Goal: Check status: Check status

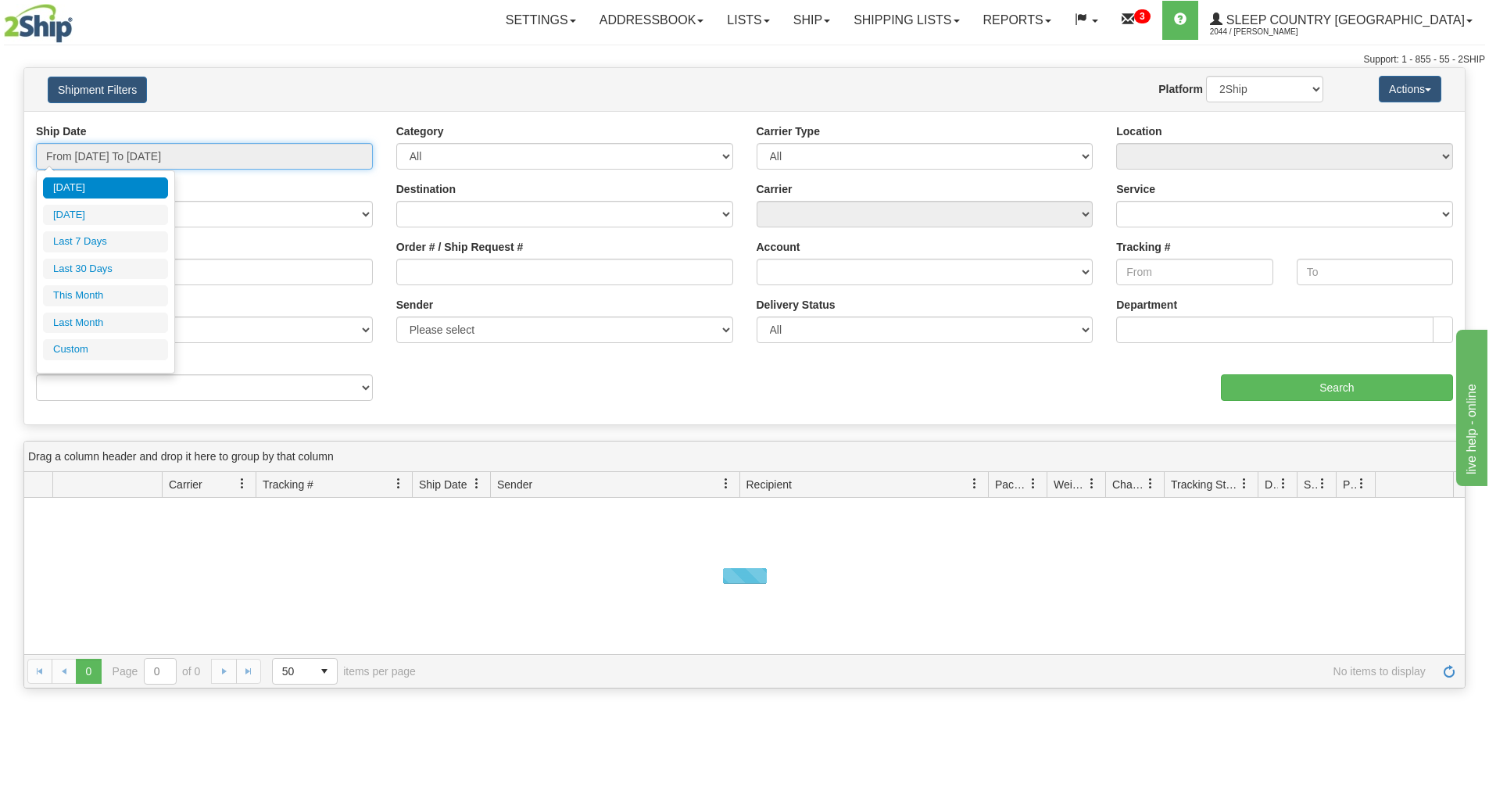
click at [130, 167] on input "From [DATE] To [DATE]" at bounding box center [204, 156] width 337 height 27
click at [84, 263] on li "Last 30 Days" at bounding box center [106, 269] width 125 height 21
type input "From [DATE] To [DATE]"
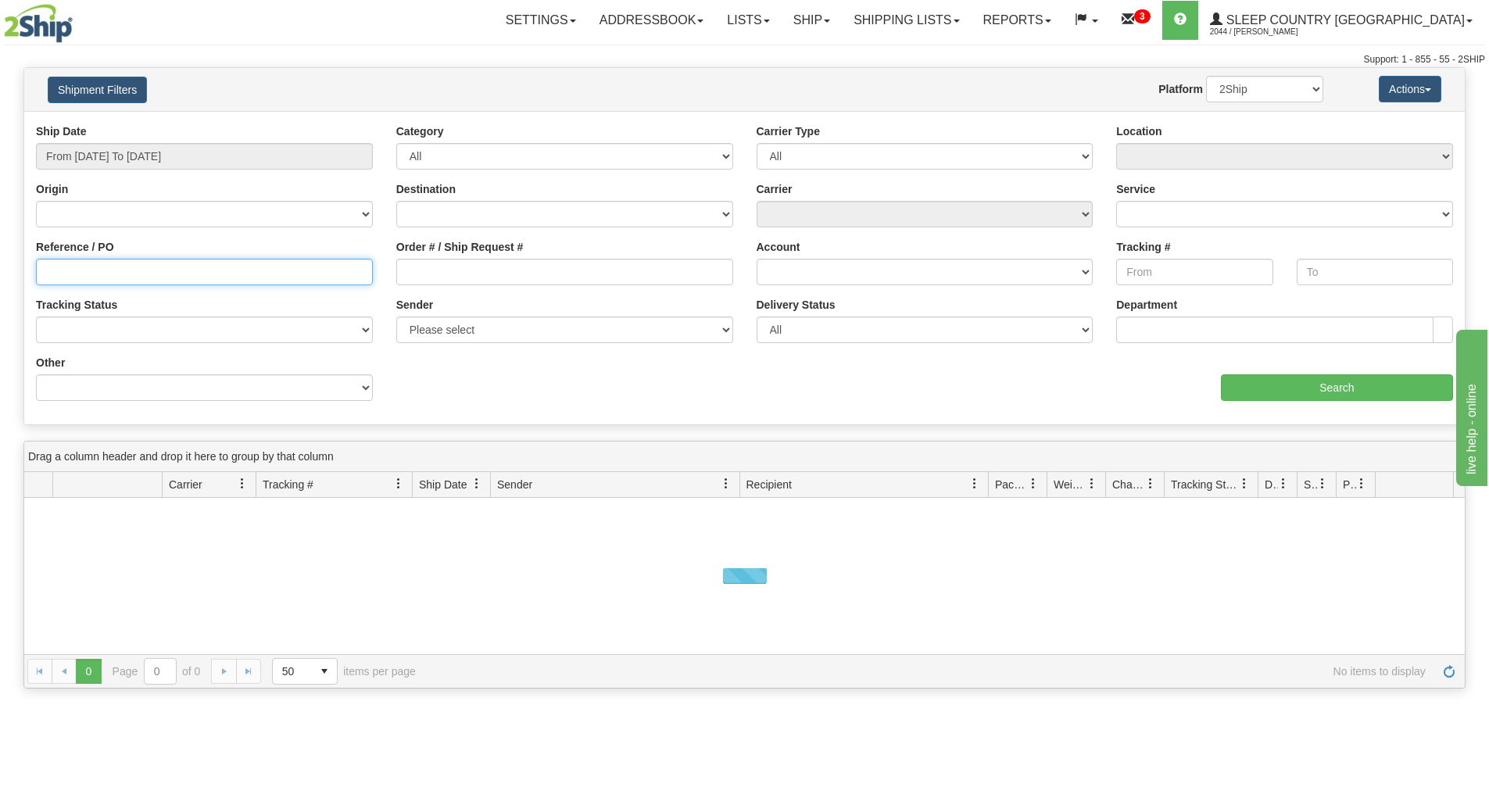
click at [84, 263] on input "Reference / PO" at bounding box center [204, 272] width 337 height 27
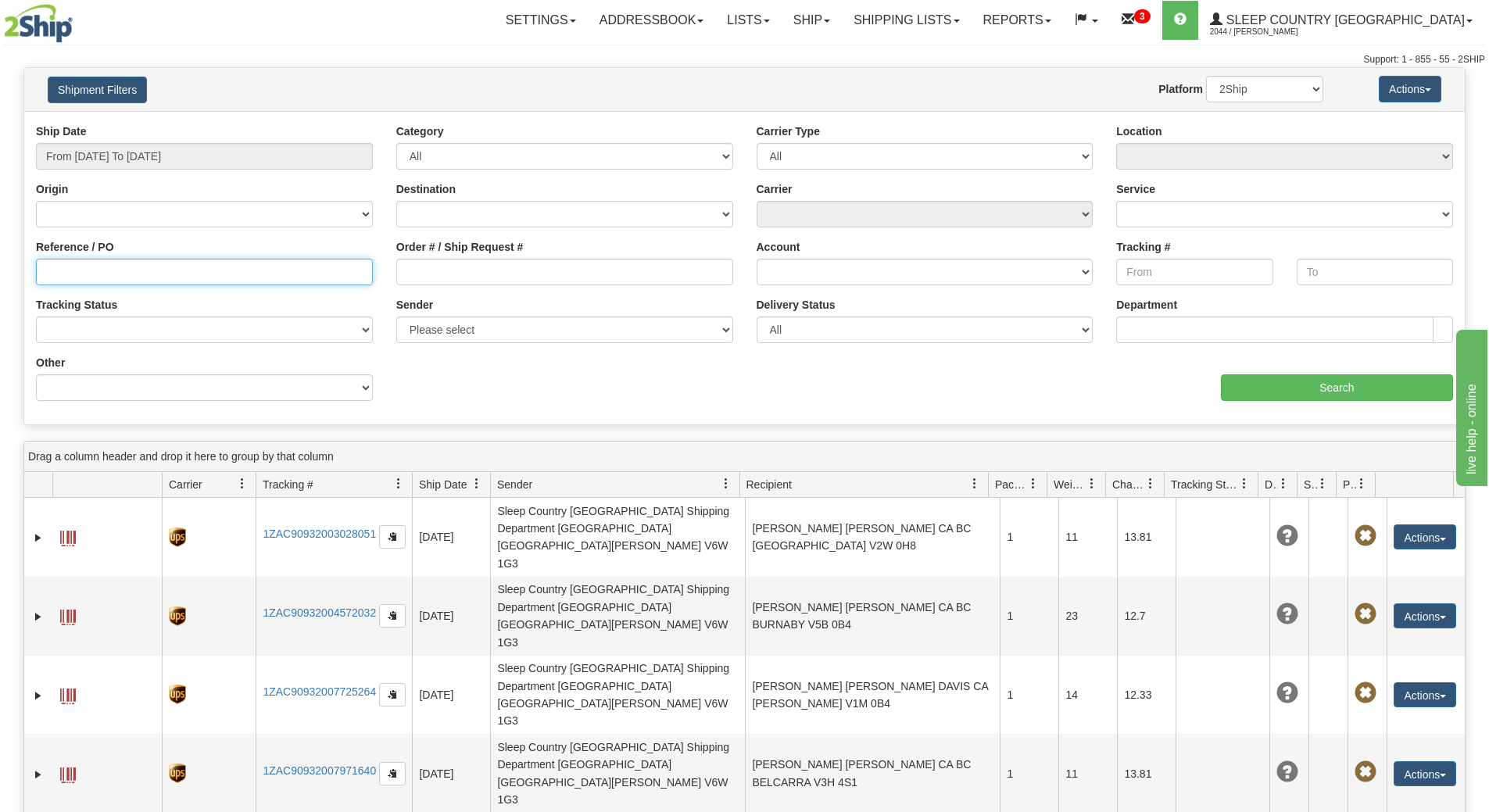
paste input "9000I158350"
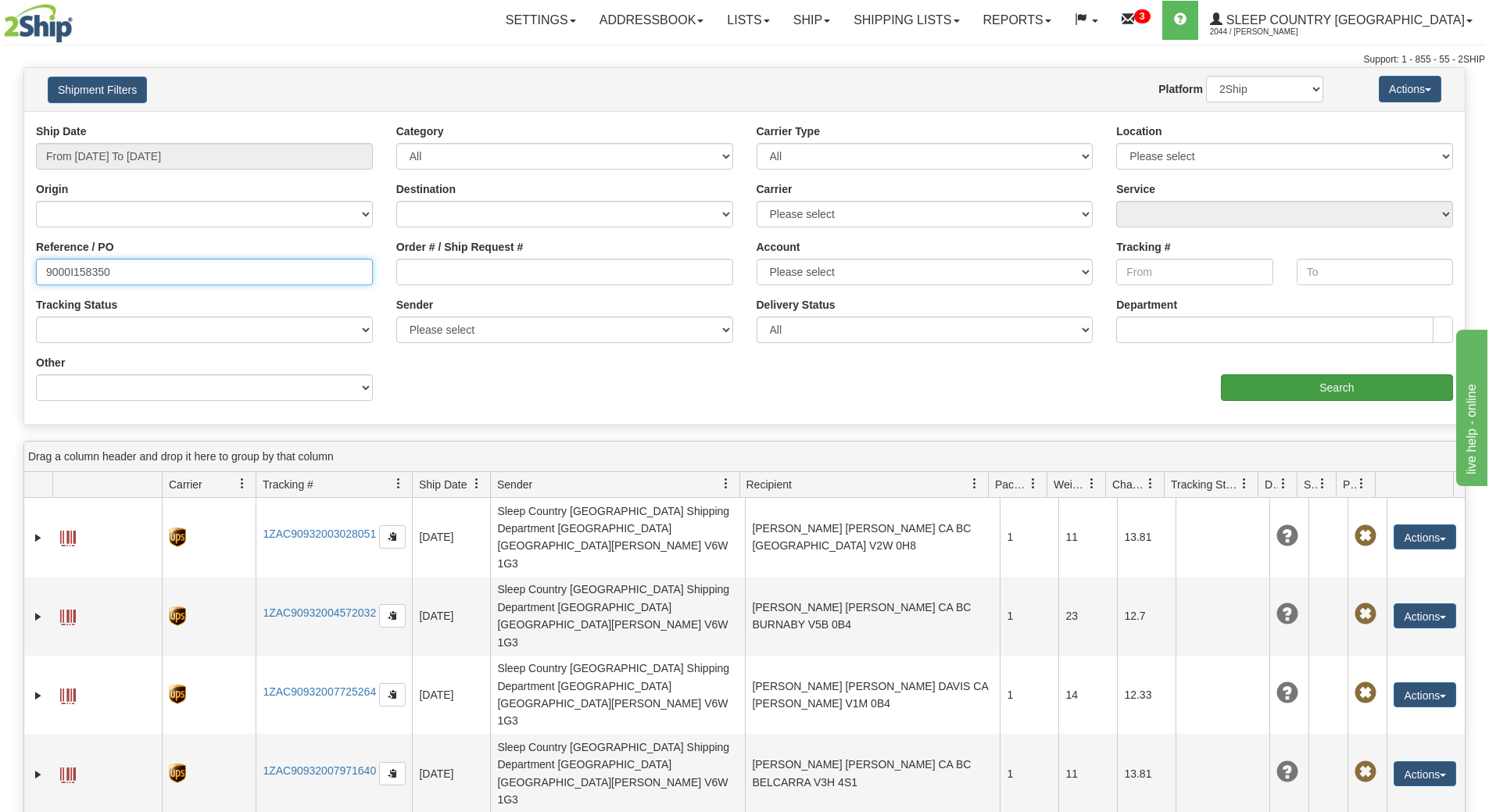
type input "9000I158350"
click at [1337, 392] on input "Search" at bounding box center [1337, 387] width 232 height 27
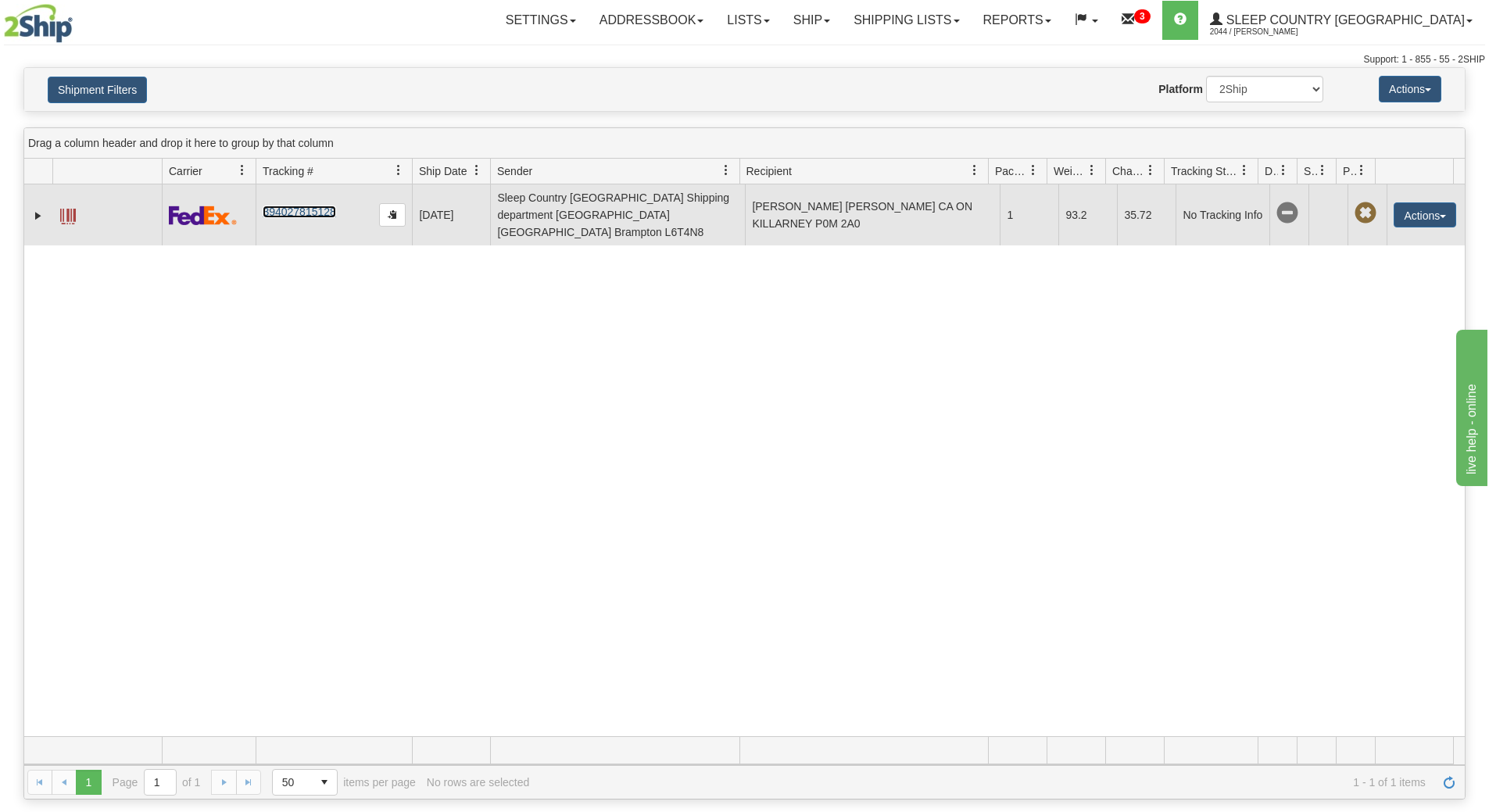
click at [291, 206] on link "394027815128" at bounding box center [299, 212] width 72 height 12
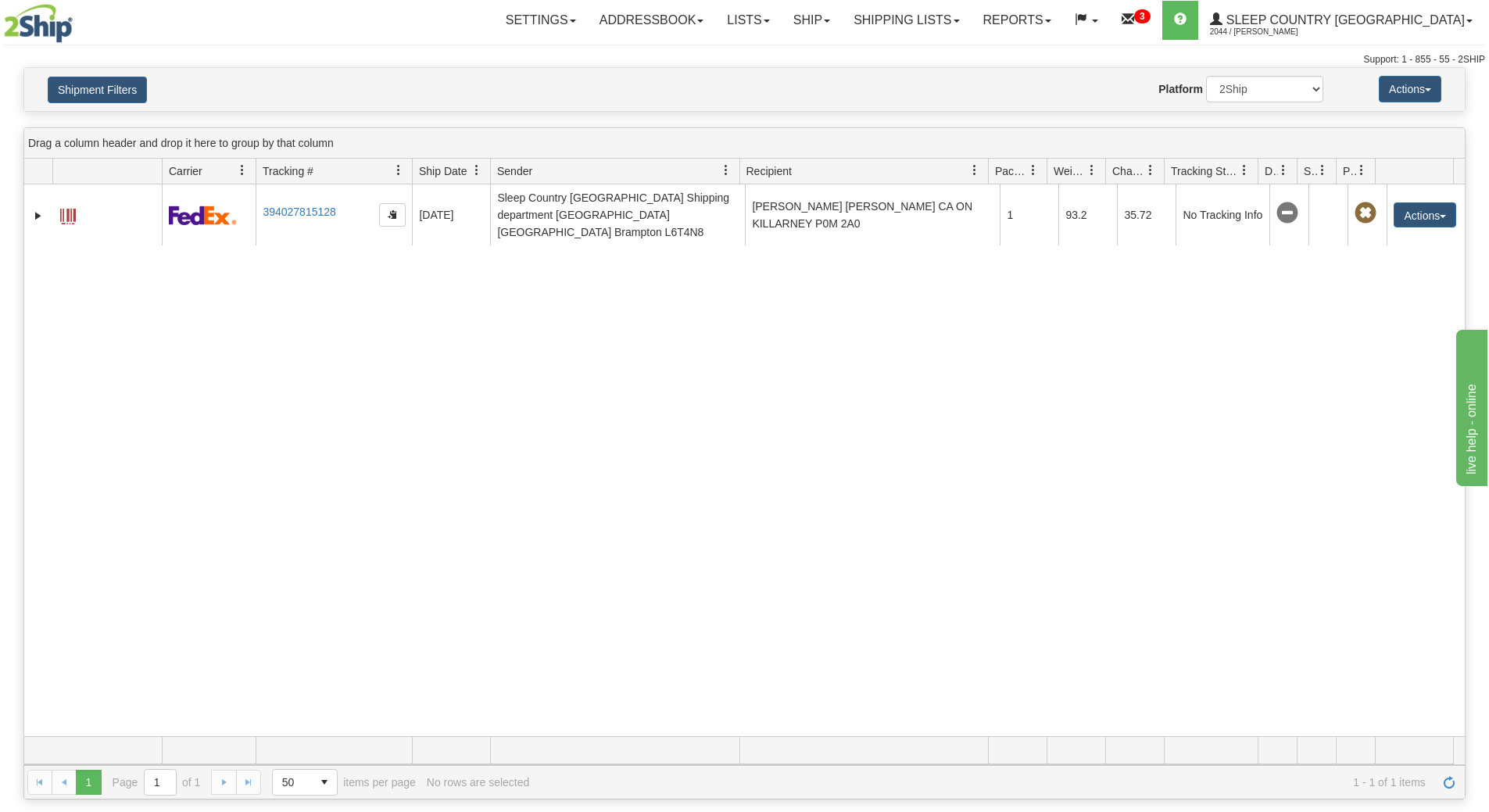
click at [449, 423] on div "31741907 2044 394027815128 [DATE] [DATE] 07:51:00 AM Sleep Country [GEOGRAPHIC_…" at bounding box center [745, 461] width 1441 height 552
click at [1189, 628] on div "31741907 2044 394027815128 [DATE] [DATE] 07:51:00 AM Sleep Country [GEOGRAPHIC_…" at bounding box center [745, 461] width 1441 height 552
